Goal: Check status: Check status

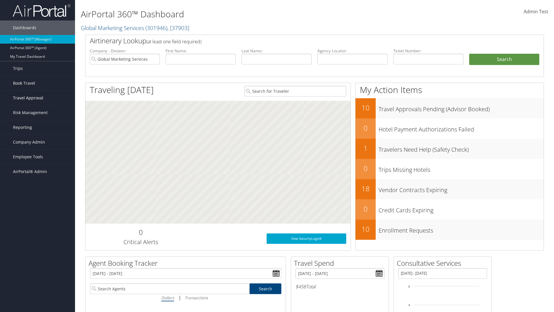
click at [38, 98] on span "Travel Approval" at bounding box center [28, 98] width 30 height 14
click at [38, 118] on link "Approved Trips" at bounding box center [37, 118] width 75 height 9
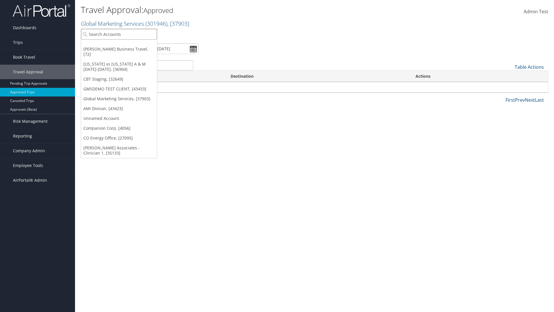
click at [119, 34] on input "search" at bounding box center [119, 34] width 76 height 11
type input "[PERSON_NAME] Business Travel"
click at [127, 50] on div "Account" at bounding box center [127, 49] width 98 height 5
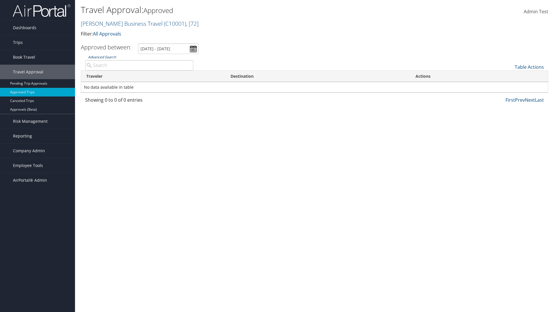
click at [102, 57] on link "Advanced Search" at bounding box center [102, 57] width 28 height 5
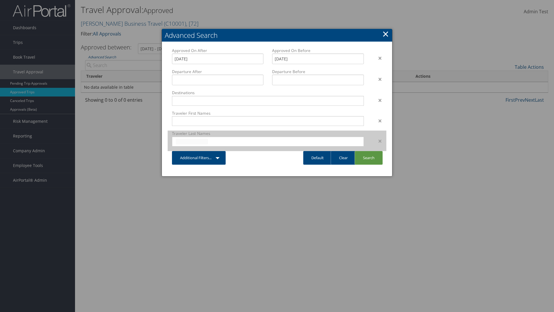
click at [192, 141] on input "text" at bounding box center [192, 142] width 32 height 6
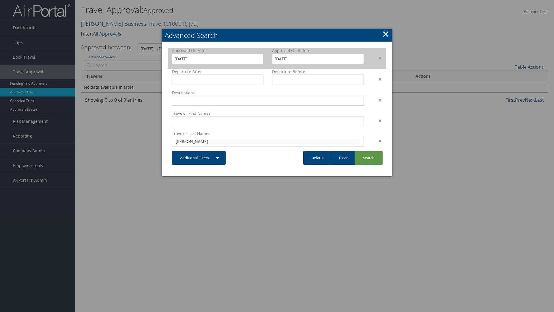
type input "[PERSON_NAME]"
click at [218, 59] on input "[DATE]" at bounding box center [218, 58] width 92 height 11
type input "[PERSON_NAME]"
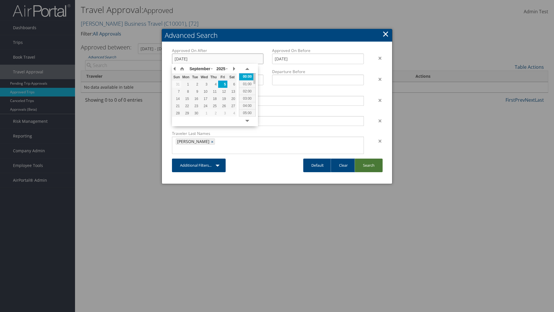
type input "[DATE]"
click at [369, 159] on link "Search" at bounding box center [369, 166] width 28 height 14
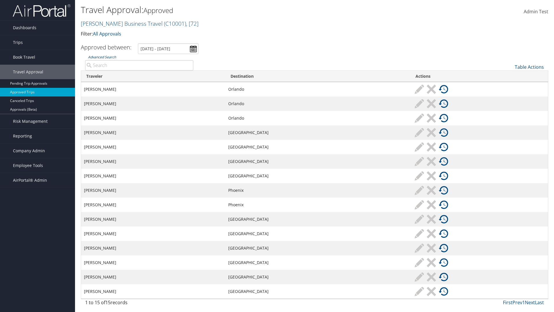
click at [102, 57] on link "Advanced Search" at bounding box center [102, 57] width 28 height 5
